Goal: Transaction & Acquisition: Purchase product/service

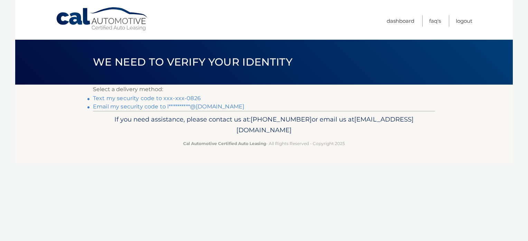
click at [154, 97] on link "Text my security code to xxx-xxx-0826" at bounding box center [147, 98] width 108 height 7
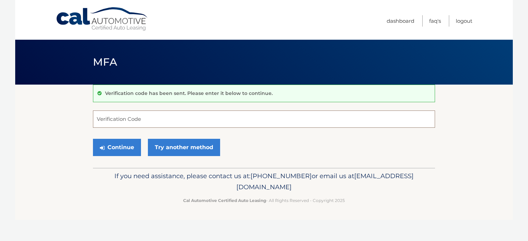
click at [115, 122] on input "Verification Code" at bounding box center [264, 119] width 342 height 17
type input "755263"
click at [115, 143] on button "Continue" at bounding box center [117, 147] width 48 height 17
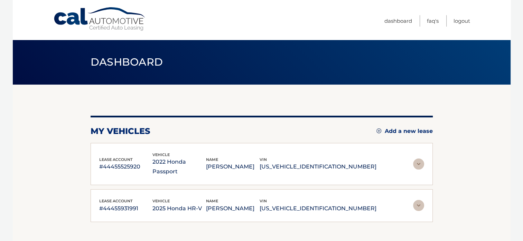
click at [119, 157] on div "lease account #44455525920" at bounding box center [126, 165] width 54 height 16
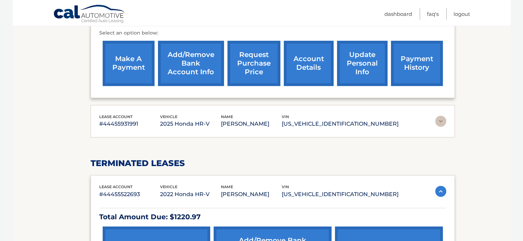
scroll to position [297, 0]
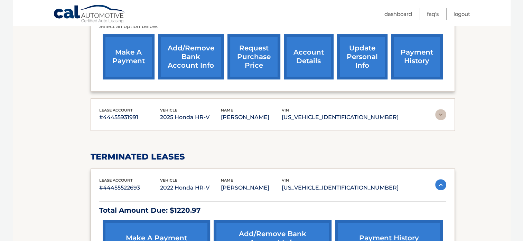
click at [437, 115] on img at bounding box center [440, 114] width 11 height 11
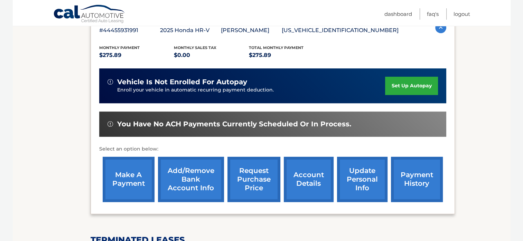
scroll to position [400, 0]
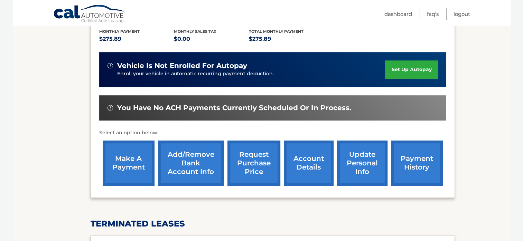
click at [130, 165] on link "make a payment" at bounding box center [129, 163] width 52 height 45
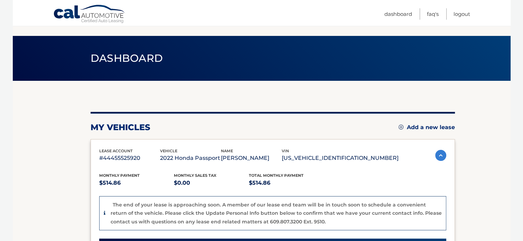
scroll to position [0, 0]
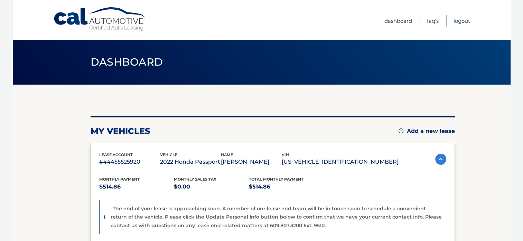
click at [459, 21] on link "Logout" at bounding box center [461, 20] width 17 height 11
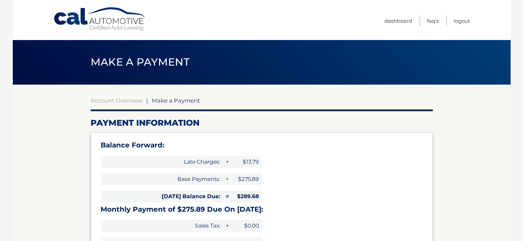
type input "565.57"
select select "Y2VhZjJiNTUtOWQ0MS00ODAyLWFlOTctM2ZlYjIxMGYyZTYw"
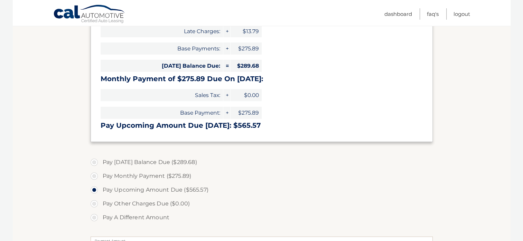
scroll to position [122, 0]
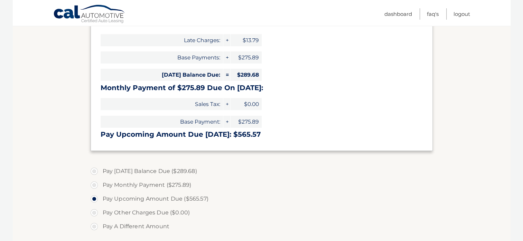
click at [91, 185] on label "Pay Monthly Payment ($275.89)" at bounding box center [262, 185] width 342 height 14
click at [93, 185] on input "Pay Monthly Payment ($275.89)" at bounding box center [96, 183] width 7 height 11
radio input "true"
type input "275.89"
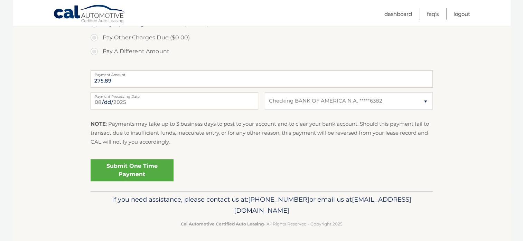
scroll to position [299, 0]
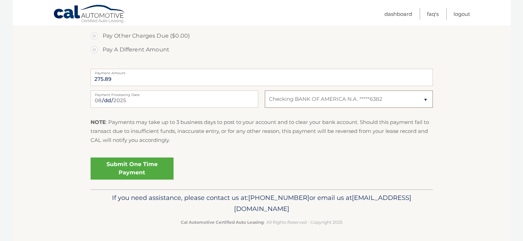
click at [400, 100] on select "Select Bank Account Checking BANK OF AMERICA N.A. *****6382" at bounding box center [349, 99] width 168 height 17
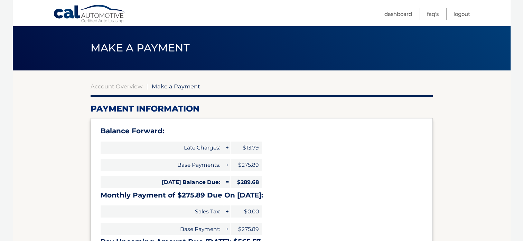
scroll to position [0, 0]
